Goal: Task Accomplishment & Management: Use online tool/utility

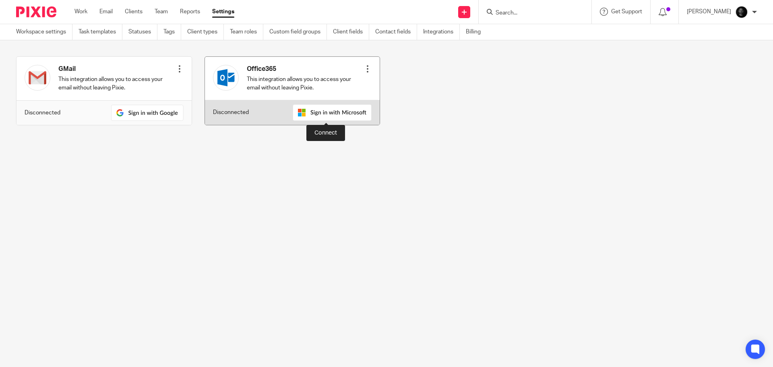
click at [324, 114] on img at bounding box center [332, 112] width 79 height 16
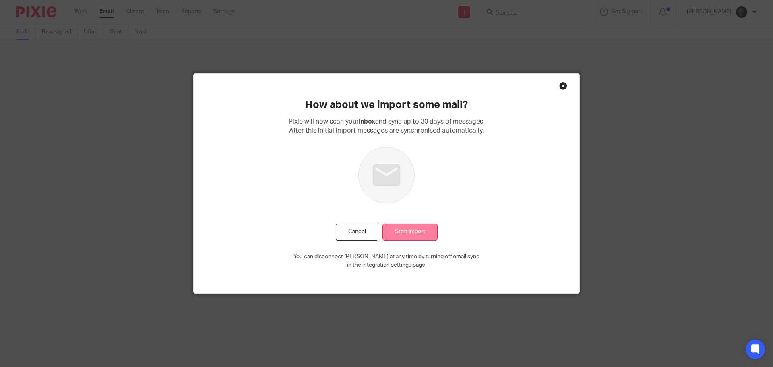
click at [403, 231] on input "Start Import" at bounding box center [409, 231] width 55 height 17
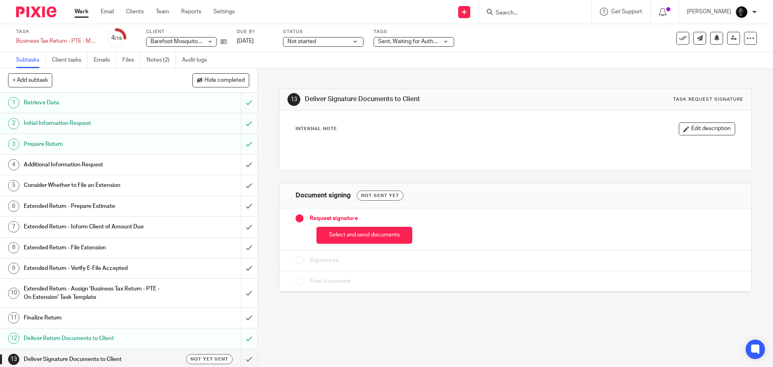
click at [354, 239] on button "Select and send documents" at bounding box center [364, 235] width 96 height 17
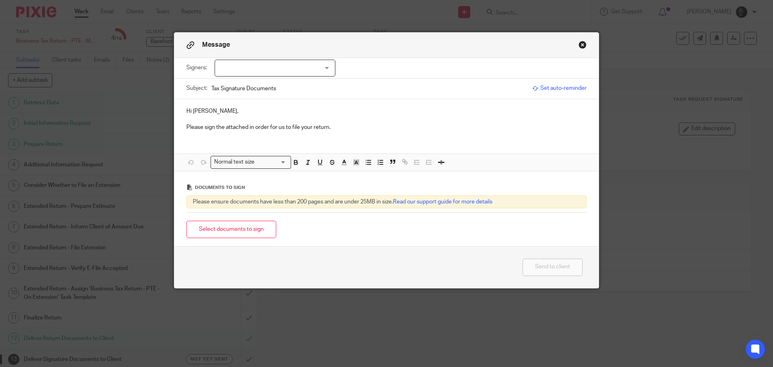
click at [280, 66] on div at bounding box center [274, 68] width 121 height 17
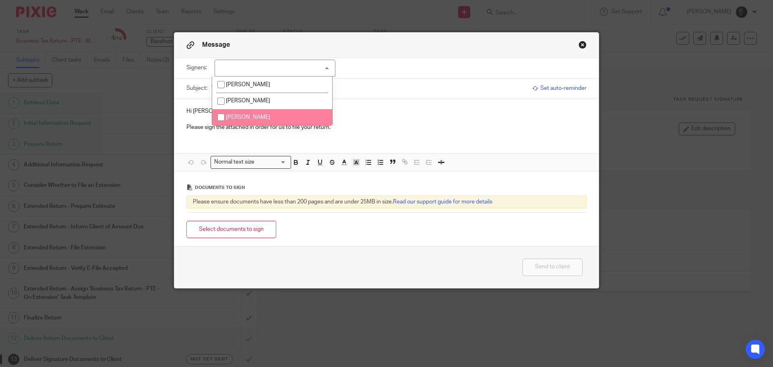
click at [411, 149] on div "Hi Tanya, Please sign the attached in order for us to file your return. Attachm…" at bounding box center [386, 135] width 424 height 72
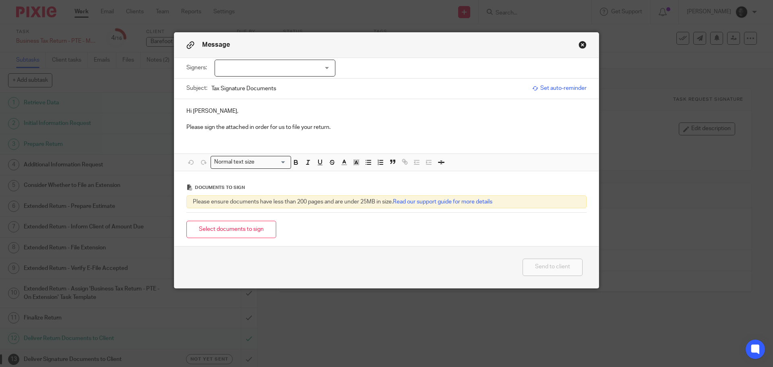
click at [578, 41] on button "Close modal" at bounding box center [582, 45] width 8 height 8
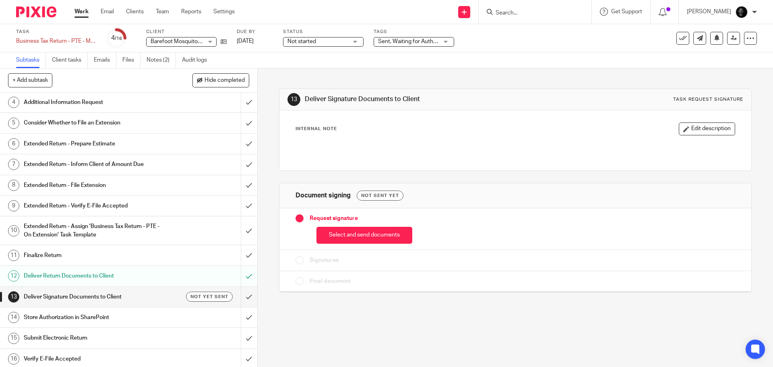
scroll to position [65, 0]
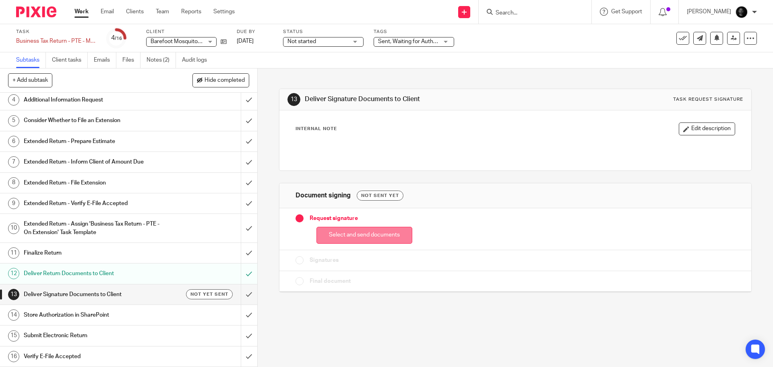
click at [318, 238] on button "Select and send documents" at bounding box center [364, 235] width 96 height 17
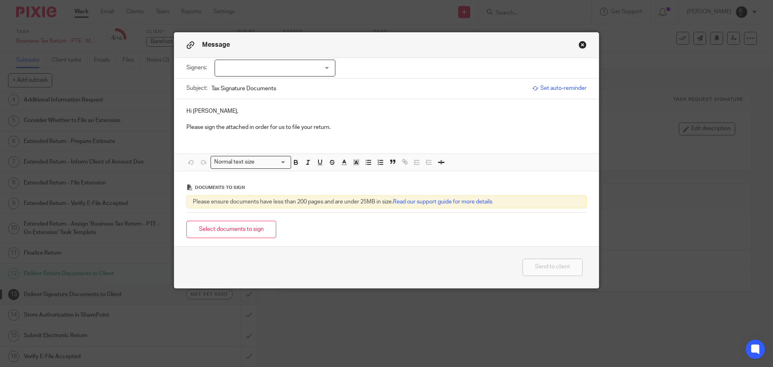
click at [304, 86] on input "Tax Signature Documents" at bounding box center [369, 88] width 317 height 18
type input "Tax Signature Documents - BMPC Management Investors"
click at [233, 226] on button "Select documents to sign" at bounding box center [231, 229] width 90 height 17
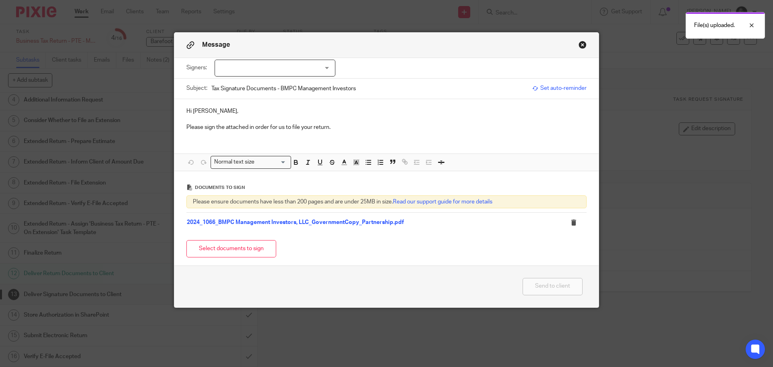
click at [246, 66] on div at bounding box center [274, 68] width 121 height 17
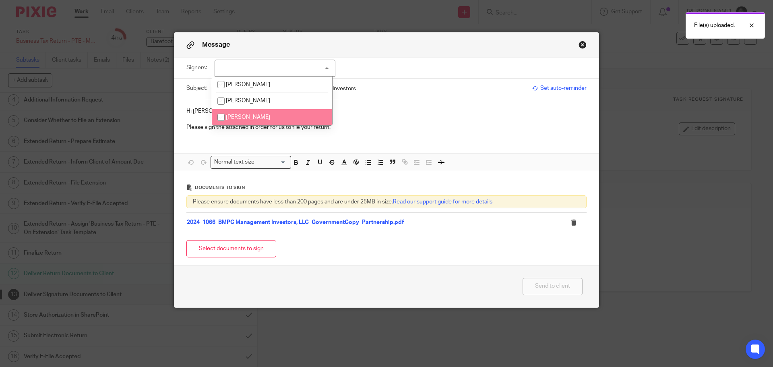
click at [578, 44] on button "Close modal" at bounding box center [582, 45] width 8 height 8
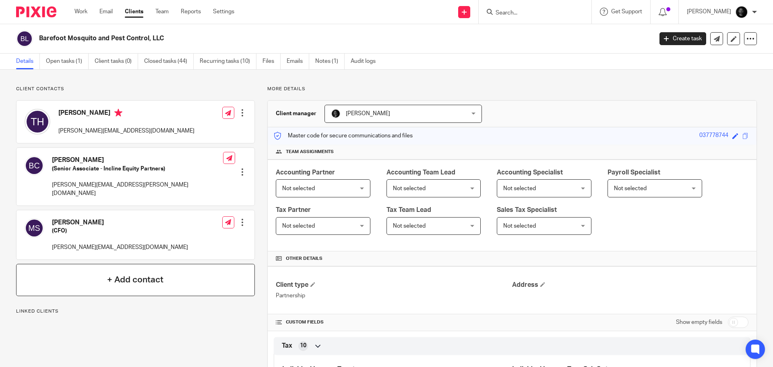
click at [122, 274] on h4 "+ Add contact" at bounding box center [135, 279] width 56 height 12
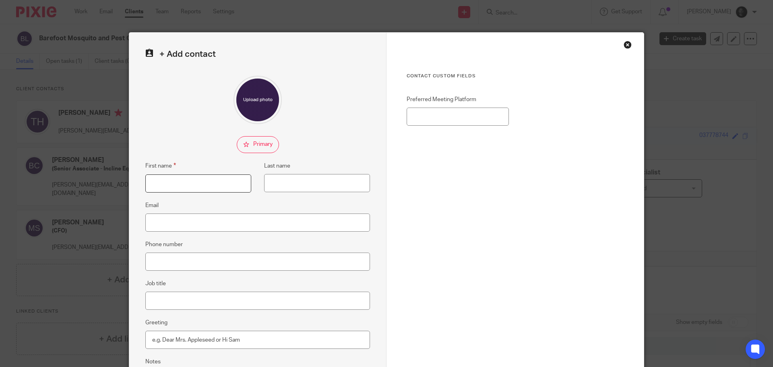
click at [168, 181] on input "First name" at bounding box center [198, 183] width 106 height 18
type input "Brian"
type input "Revill"
paste input "jasonrevill@gmail.com"
type input "jasonrevill@gmail.com"
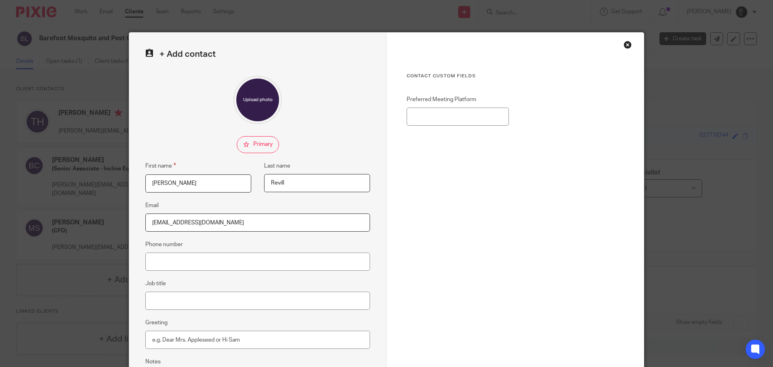
drag, startPoint x: 174, startPoint y: 183, endPoint x: 104, endPoint y: 183, distance: 70.4
click at [106, 183] on div "+ Add contact First name Brian Last name Revill Email jasonrevill@gmail.com Pho…" at bounding box center [386, 183] width 773 height 367
type input "Jason"
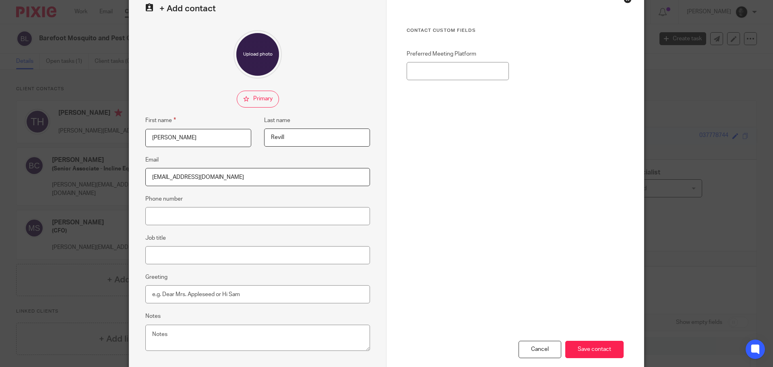
scroll to position [89, 0]
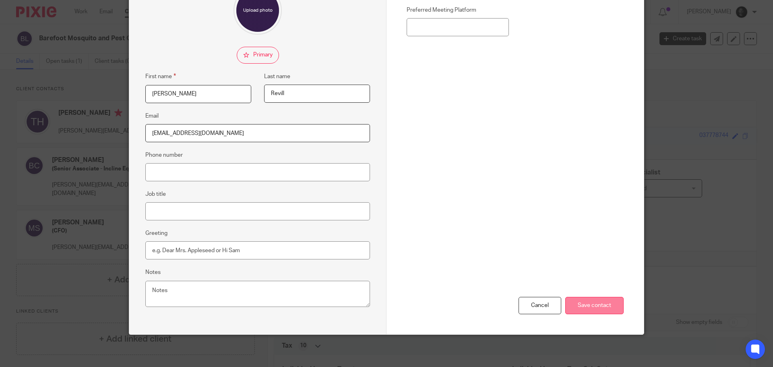
click at [575, 302] on input "Save contact" at bounding box center [594, 305] width 58 height 17
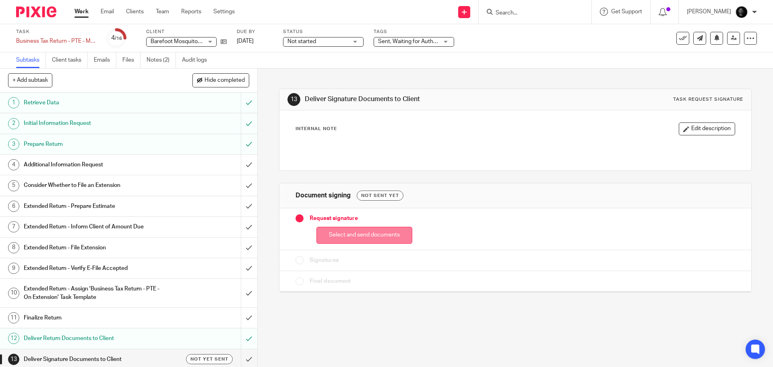
click at [363, 231] on button "Select and send documents" at bounding box center [364, 235] width 96 height 17
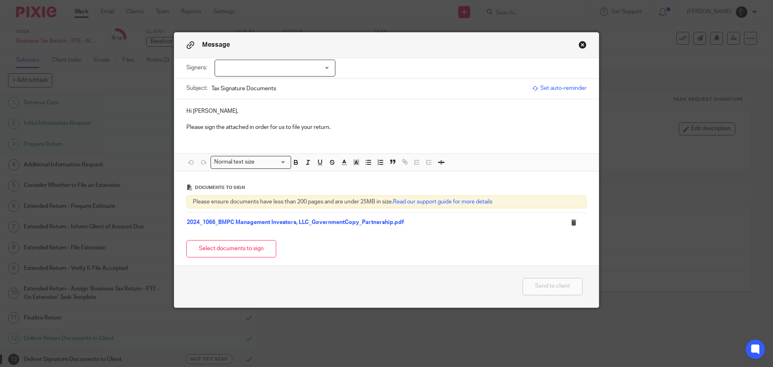
click at [253, 74] on div at bounding box center [274, 68] width 121 height 17
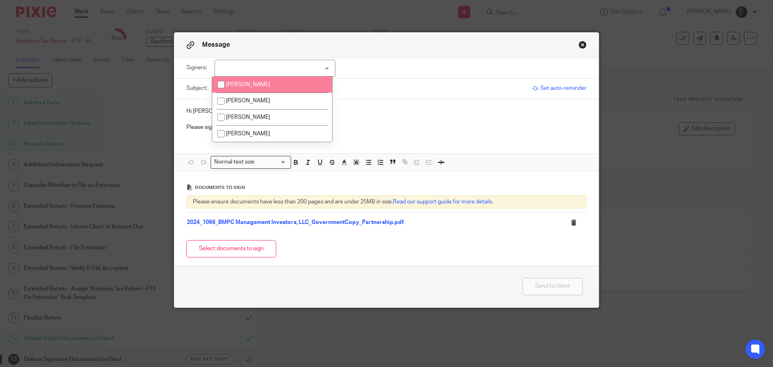
click at [219, 85] on input "checkbox" at bounding box center [220, 84] width 15 height 15
checkbox input "true"
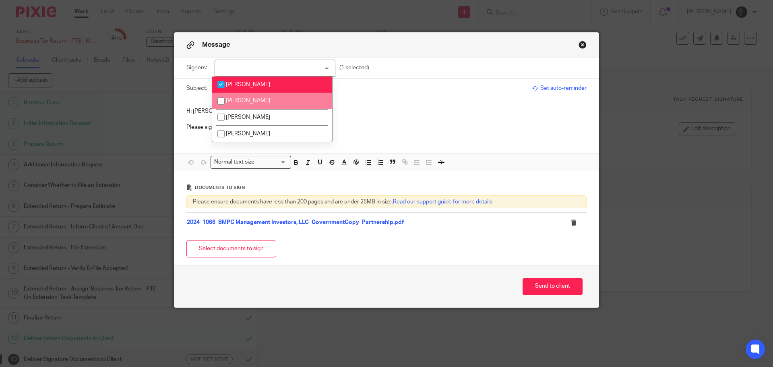
click at [198, 112] on p "Hi Tanya," at bounding box center [386, 111] width 400 height 8
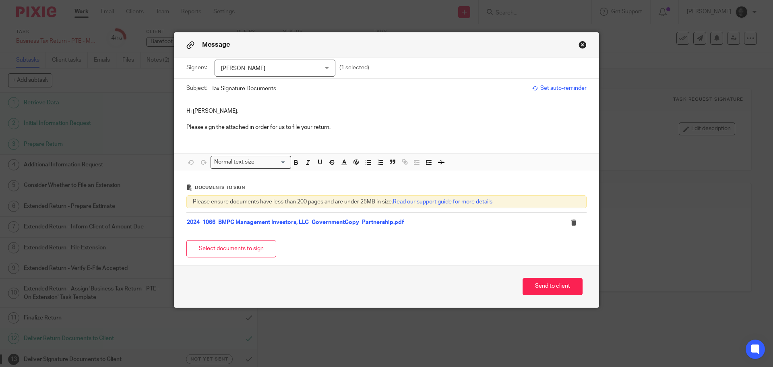
click at [202, 112] on p "Hi Tanya," at bounding box center [386, 111] width 400 height 8
click at [204, 111] on p "Hi Tanya," at bounding box center [386, 111] width 400 height 8
click at [534, 284] on button "Send to client" at bounding box center [552, 286] width 60 height 17
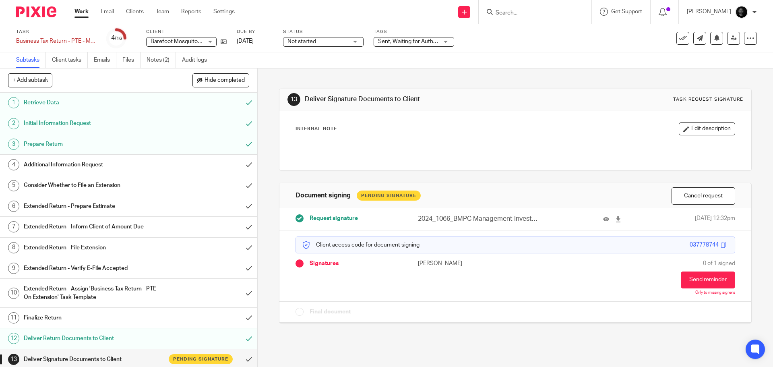
click at [431, 46] on div "Sent, Waiting for Authorization + 2" at bounding box center [413, 42] width 80 height 10
